Goal: Find specific page/section: Find specific page/section

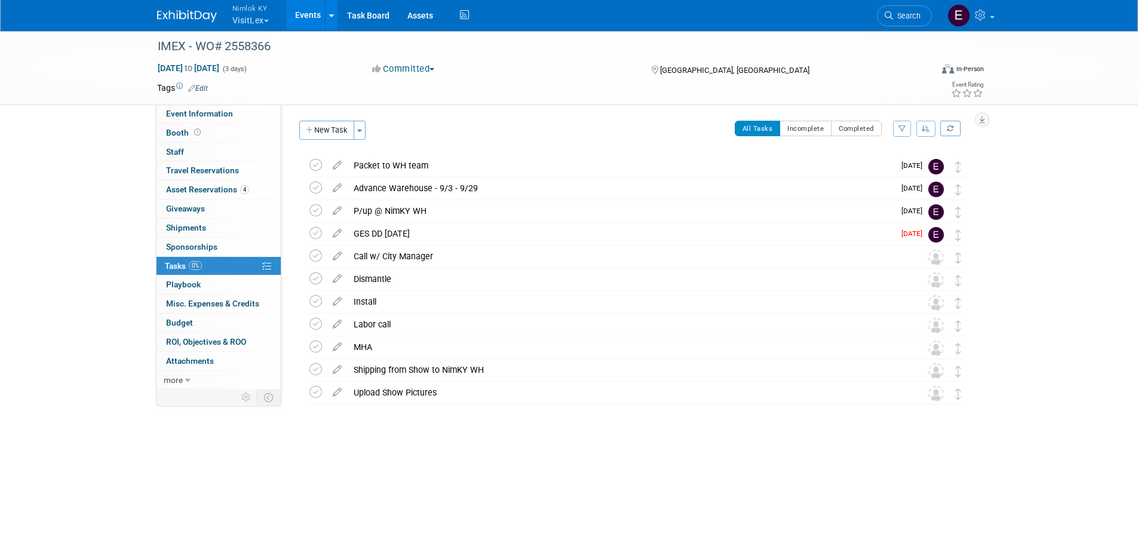
click at [265, 23] on button "Nimlok KY VisitLex" at bounding box center [257, 15] width 53 height 31
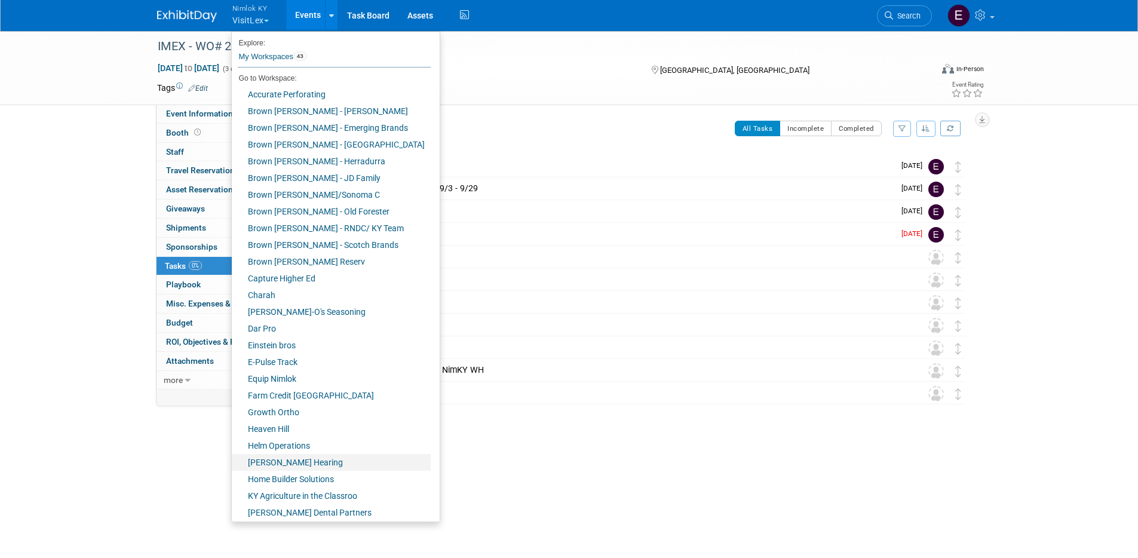
scroll to position [288, 0]
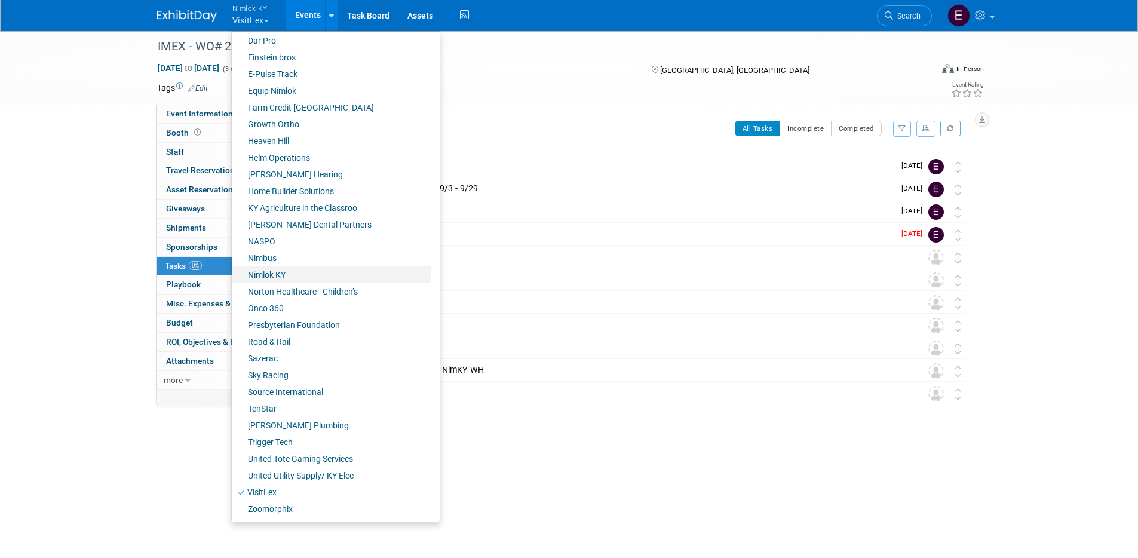
click at [274, 271] on link "Nimlok KY" at bounding box center [331, 274] width 199 height 17
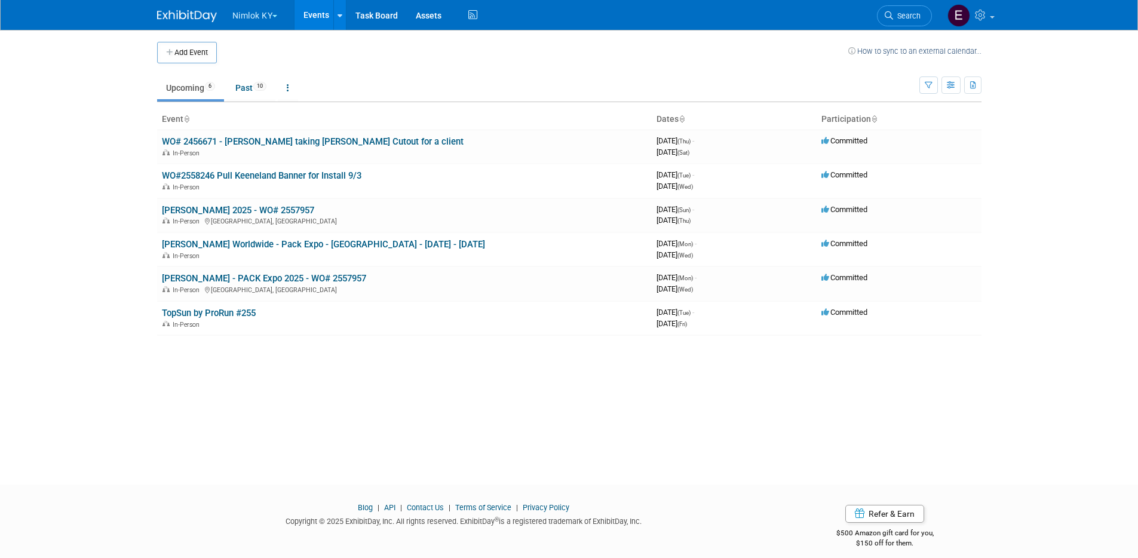
click at [264, 16] on button "Nimlok KY" at bounding box center [262, 13] width 62 height 26
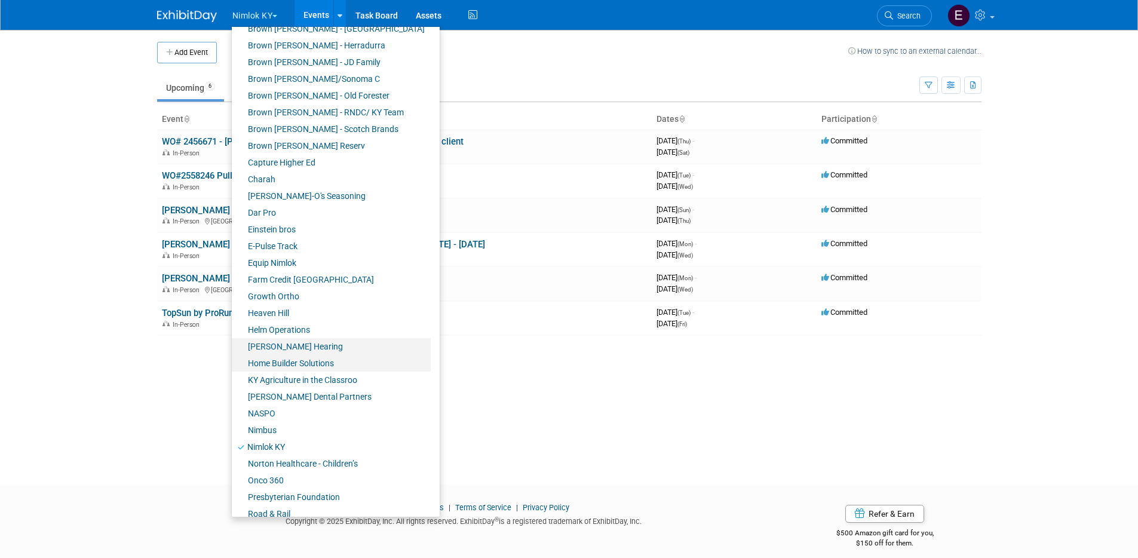
scroll to position [209, 0]
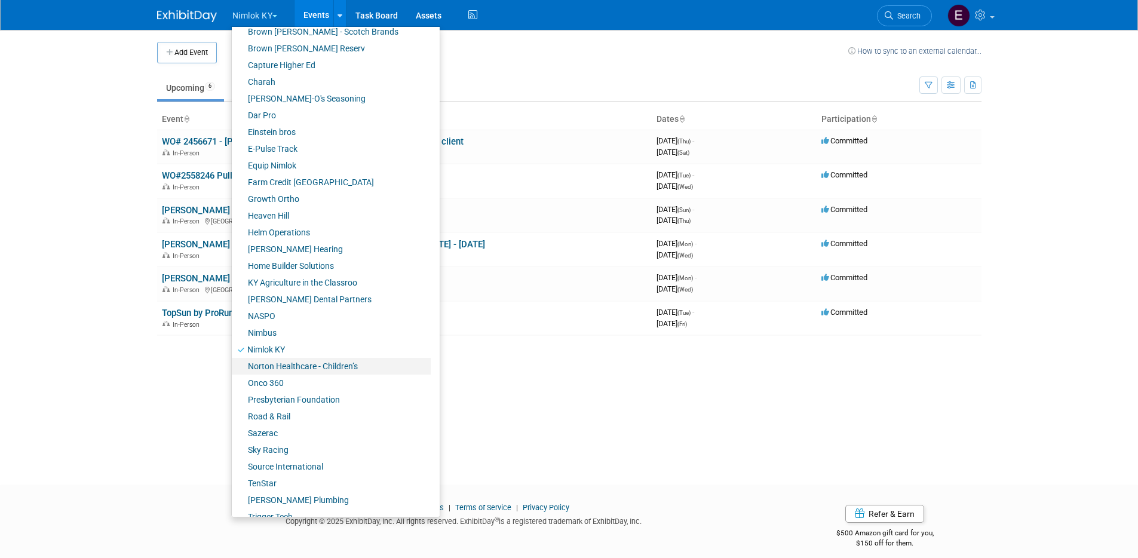
click at [283, 370] on link "Norton Healthcare - Children’s" at bounding box center [331, 366] width 199 height 17
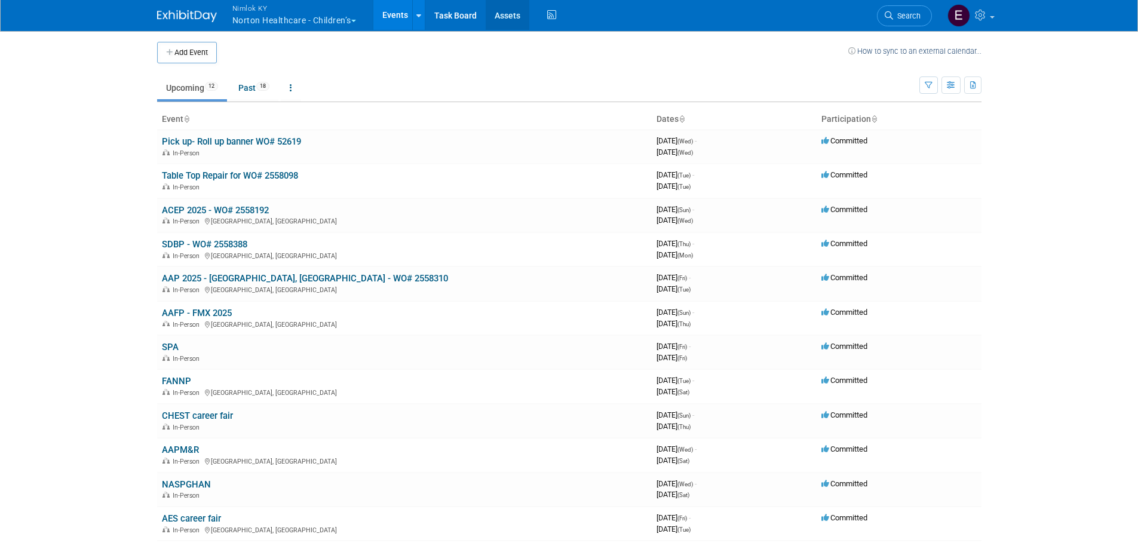
click at [505, 11] on link "Assets" at bounding box center [508, 15] width 44 height 30
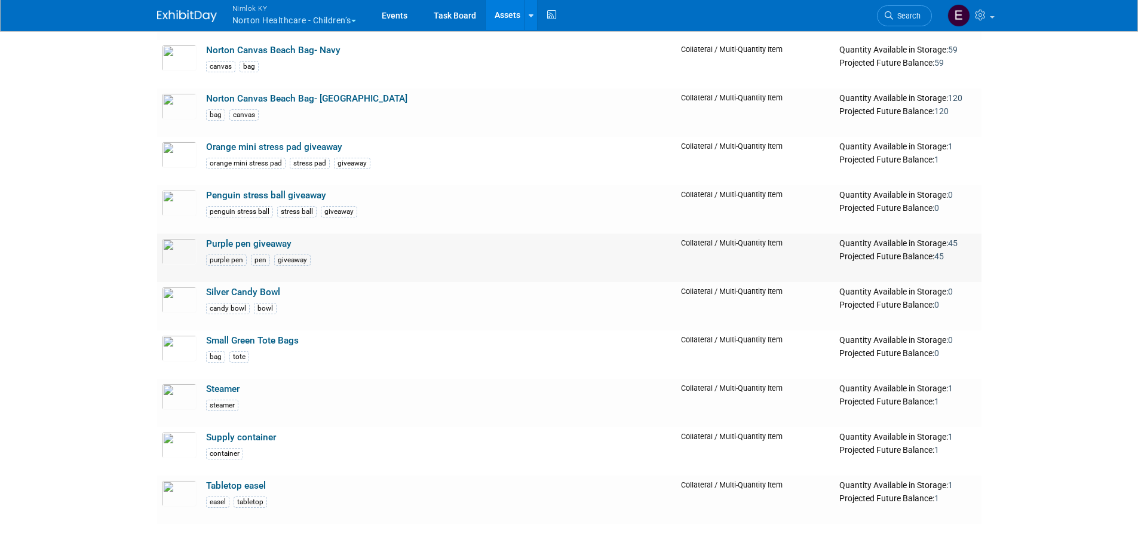
scroll to position [4376, 0]
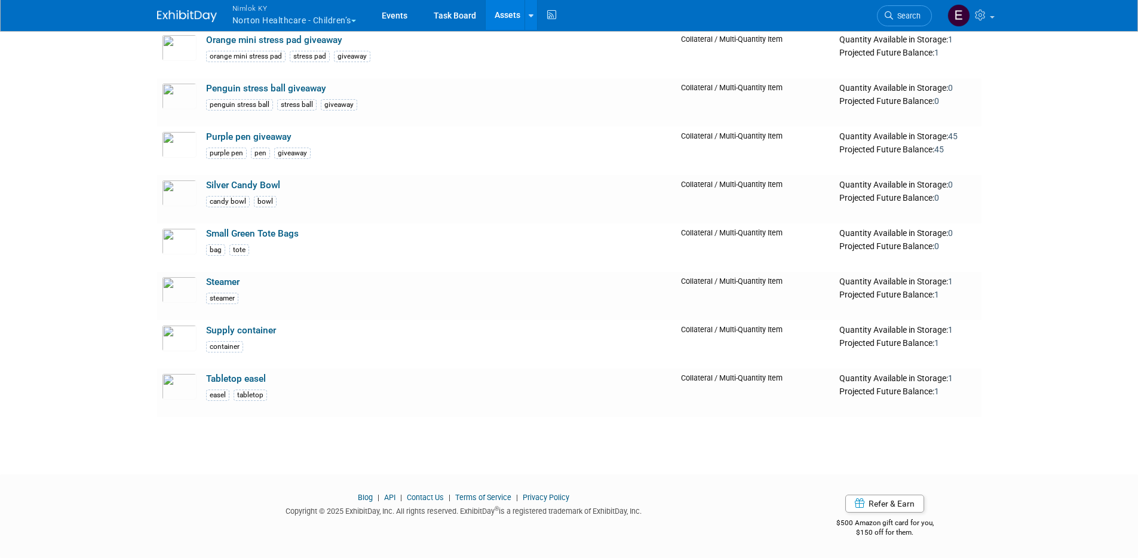
click at [335, 23] on button "Nimlok KY Norton Healthcare - Children’s" at bounding box center [301, 15] width 140 height 31
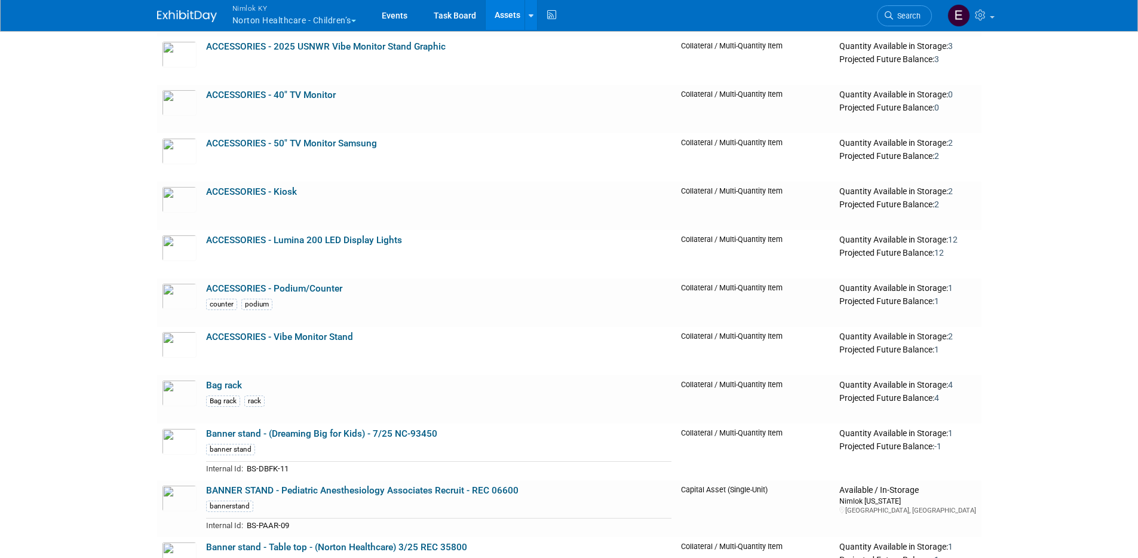
scroll to position [0, 0]
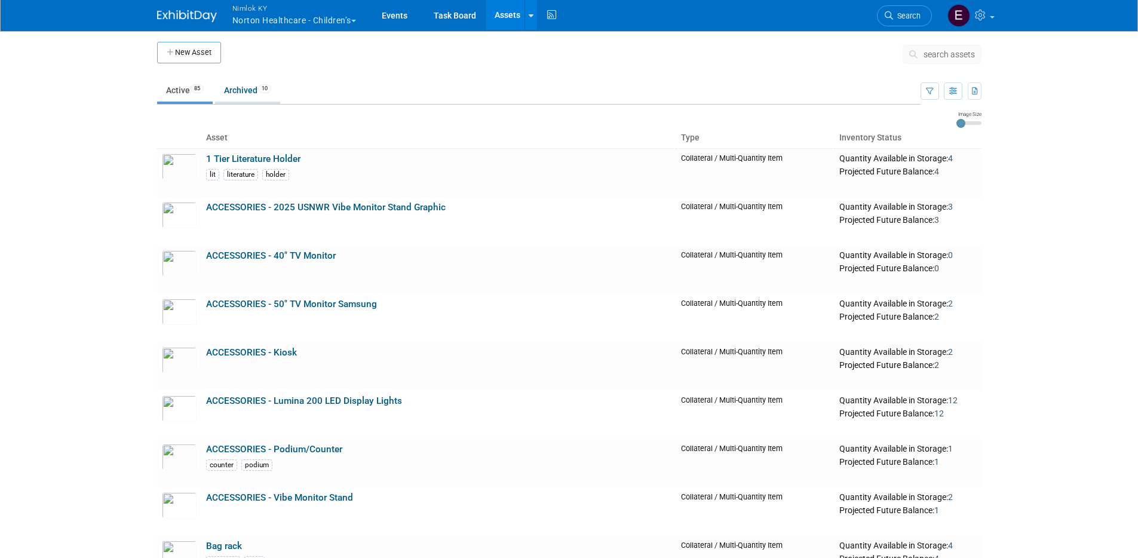
click at [238, 93] on link "Archived 10" at bounding box center [247, 90] width 65 height 23
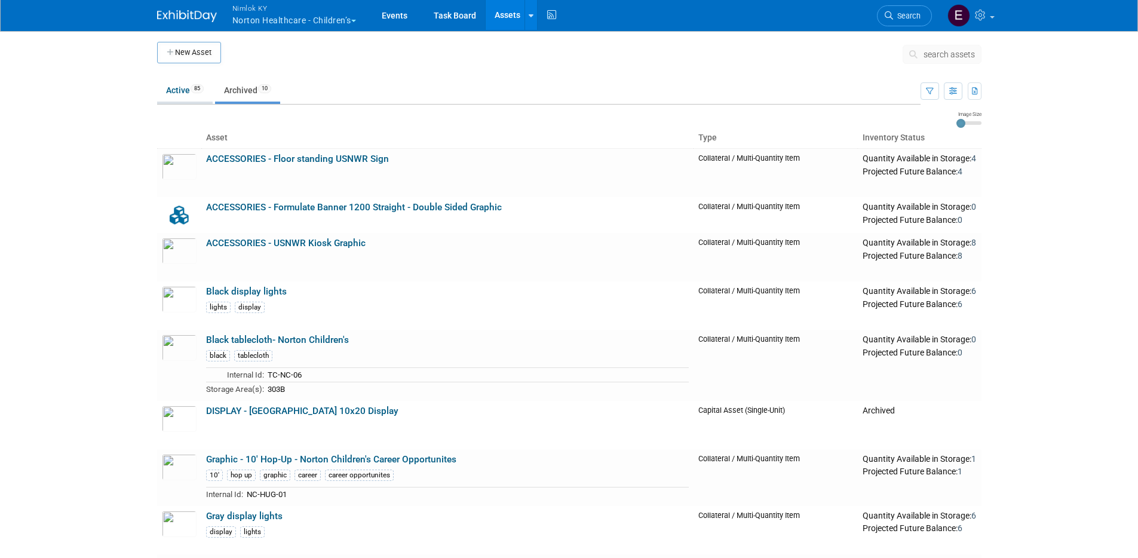
click at [194, 90] on span "85" at bounding box center [197, 88] width 13 height 9
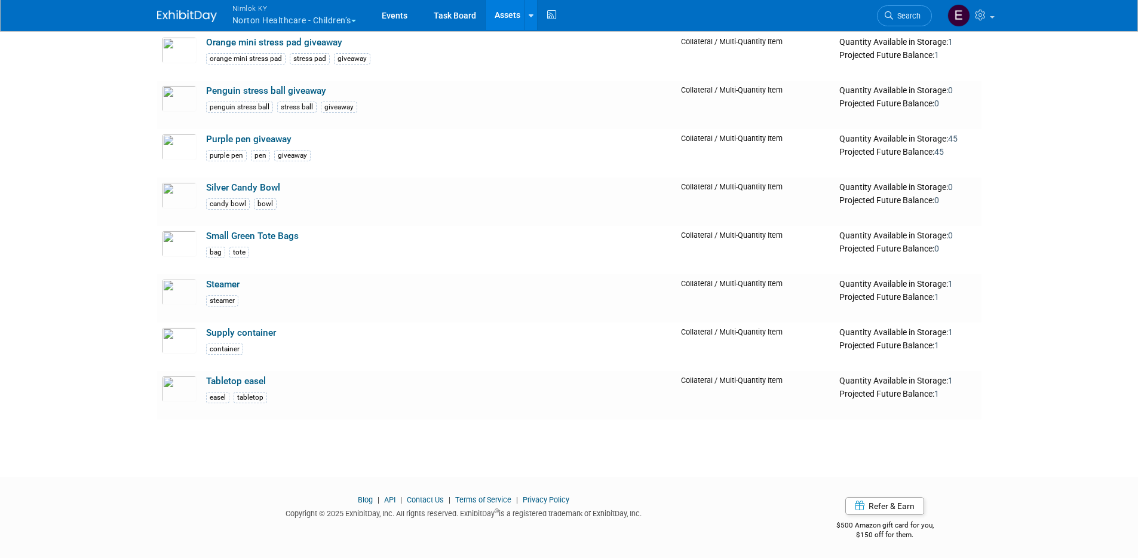
scroll to position [4376, 0]
